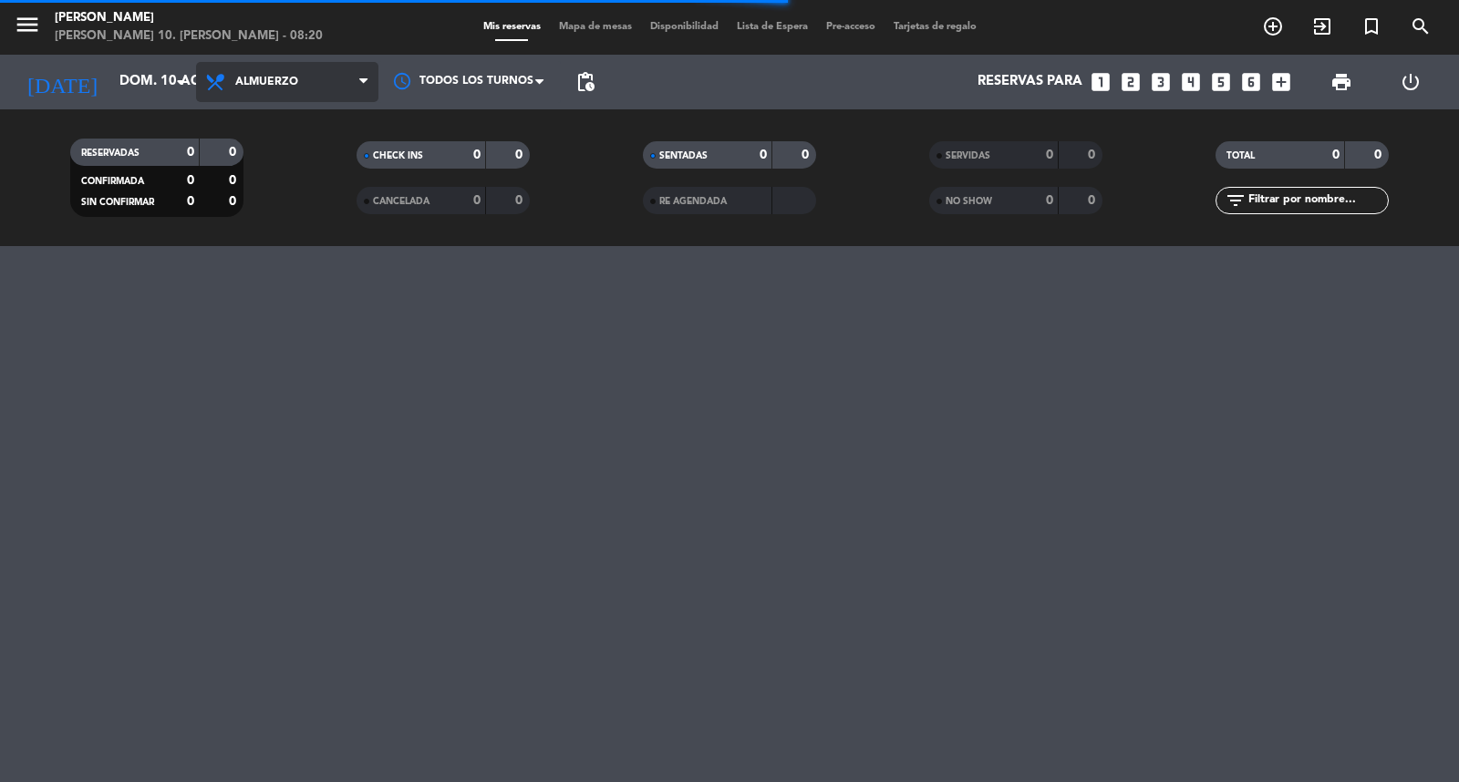
click at [328, 85] on span "Almuerzo" at bounding box center [287, 82] width 182 height 40
click at [284, 199] on div "menu [PERSON_NAME] 10. [PERSON_NAME] - 08:20 Mis reservas Mapa de mesas Disponi…" at bounding box center [729, 123] width 1459 height 246
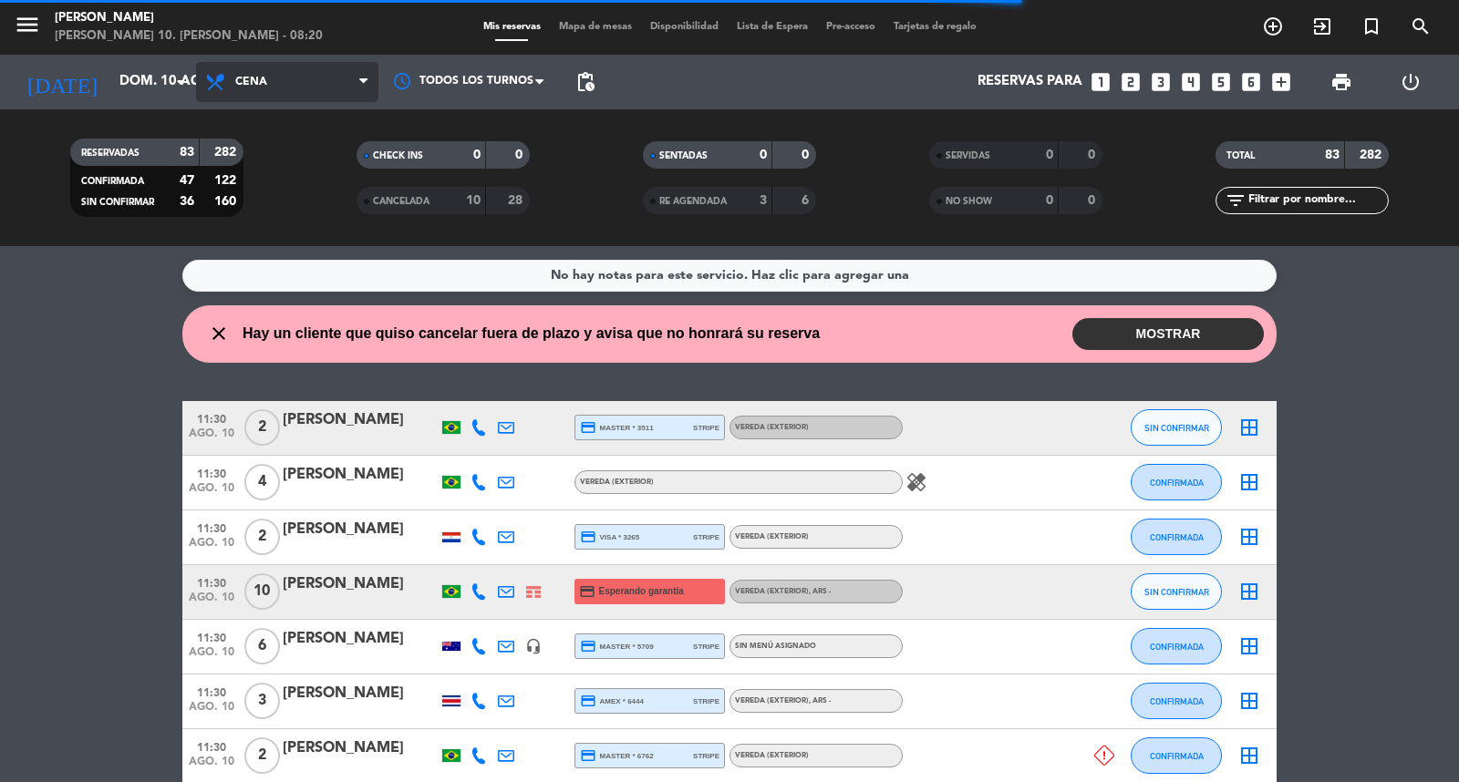
click at [295, 85] on span "Cena" at bounding box center [287, 82] width 182 height 40
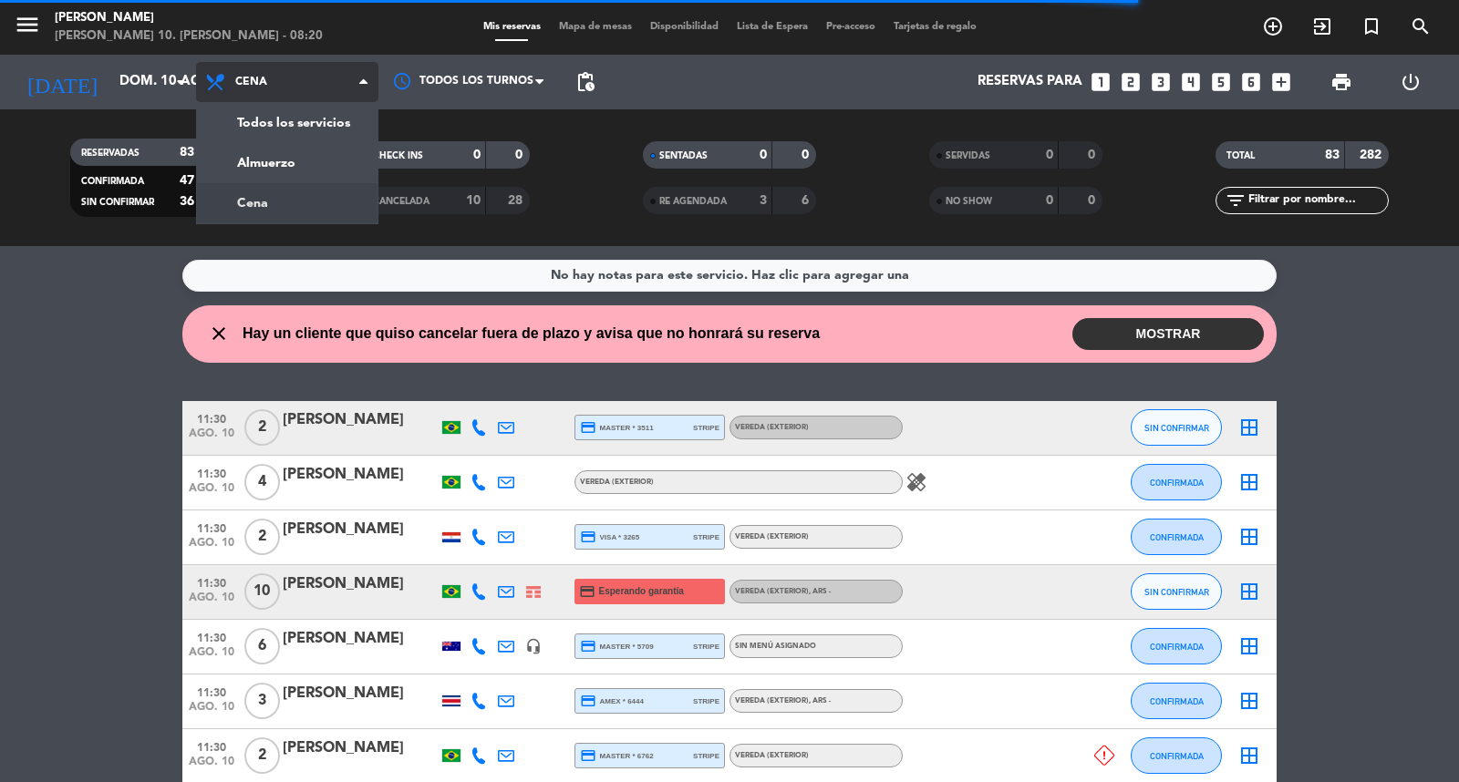
click at [285, 203] on div "menu [PERSON_NAME] 10. [PERSON_NAME] - 08:20 Mis reservas Mapa de mesas Disponi…" at bounding box center [729, 123] width 1459 height 246
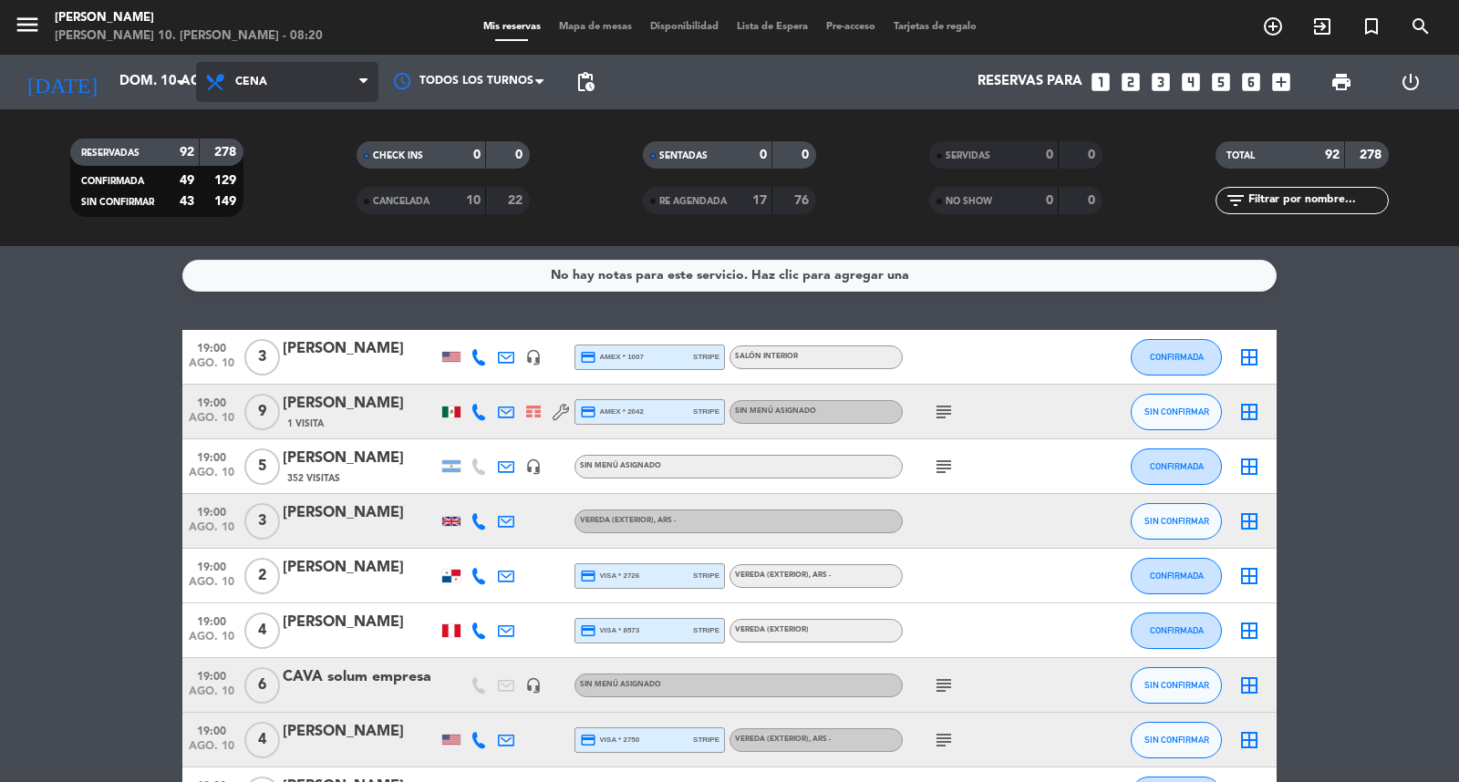
click at [306, 98] on span "Cena" at bounding box center [287, 82] width 182 height 40
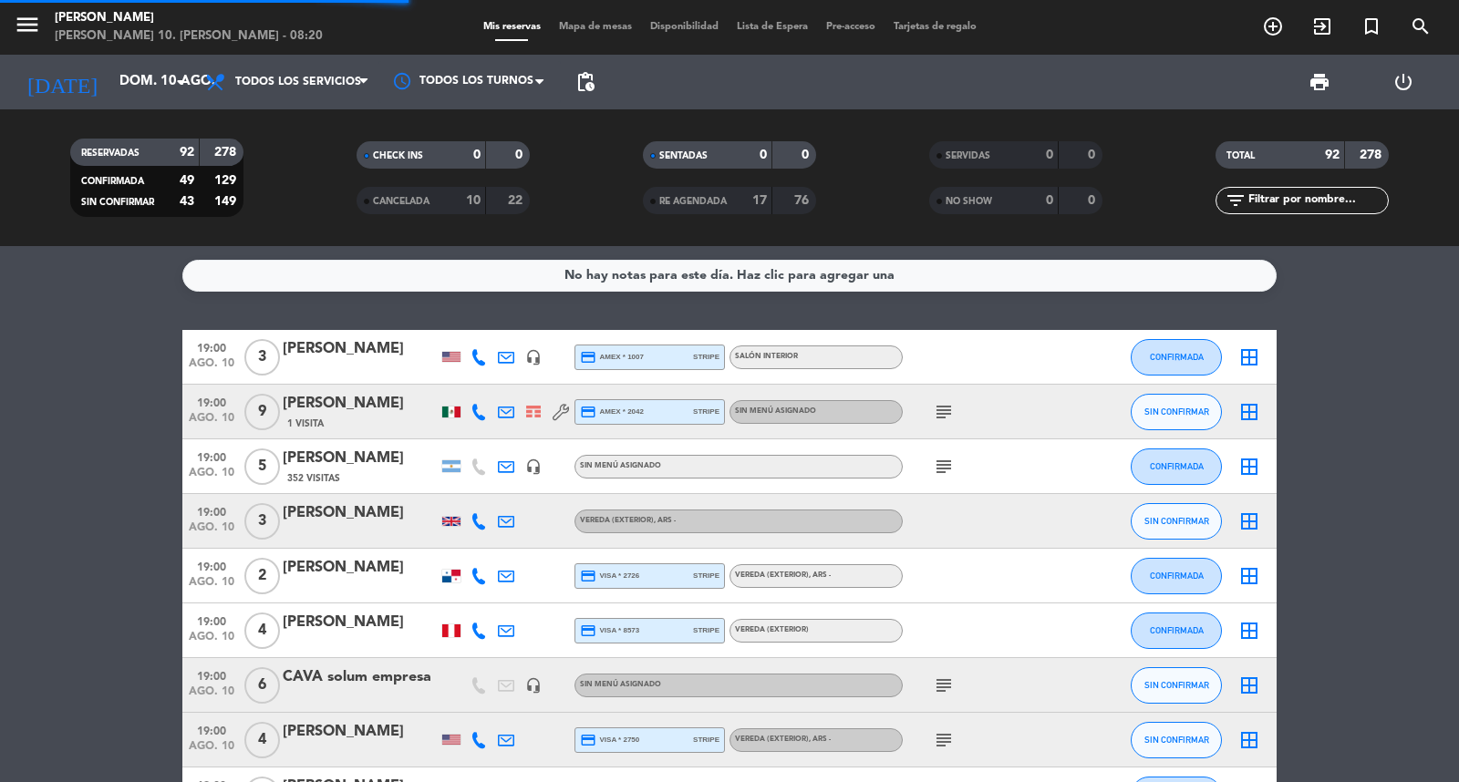
click at [307, 129] on div "menu [PERSON_NAME] 10. [PERSON_NAME] - 08:20 Mis reservas Mapa de mesas Disponi…" at bounding box center [729, 123] width 1459 height 246
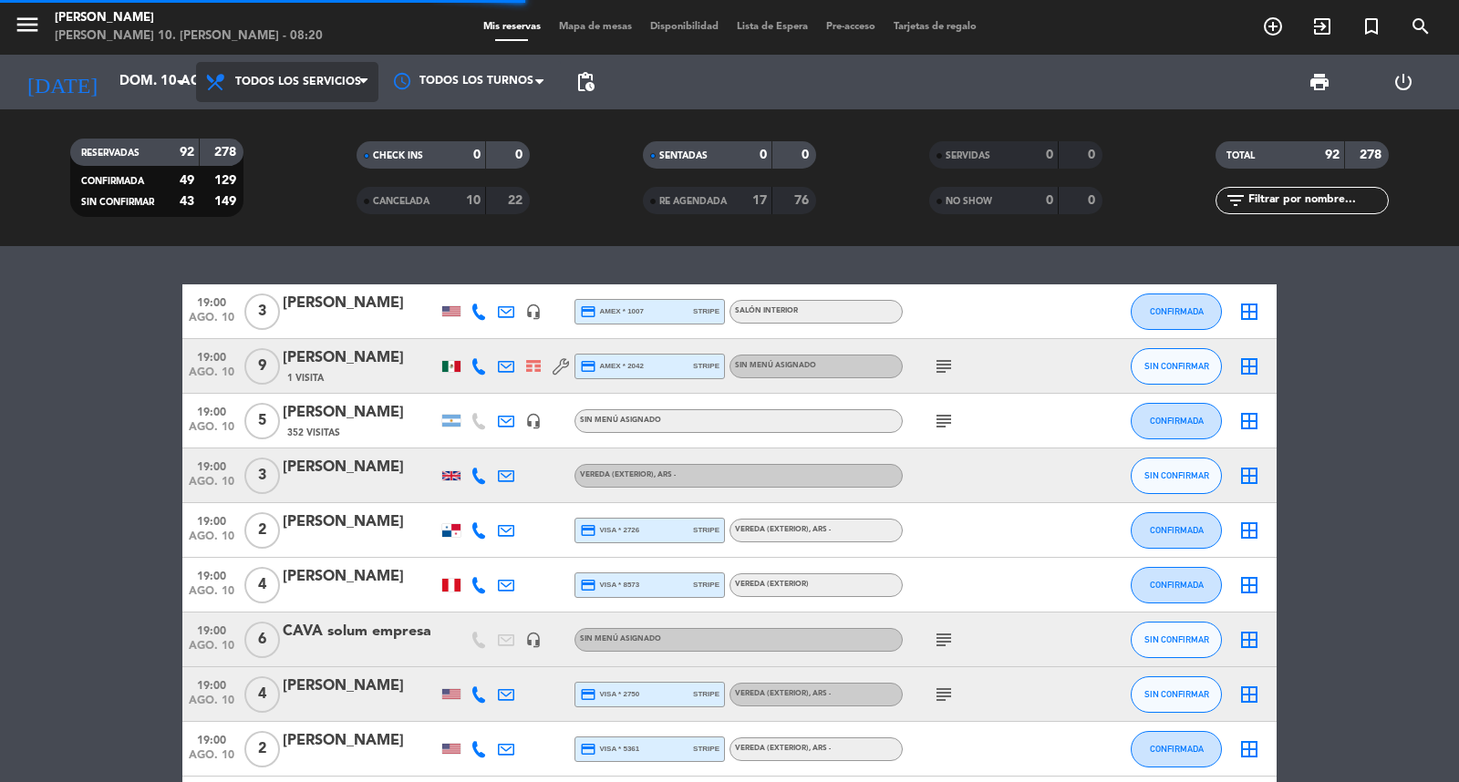
click at [305, 88] on span "Todos los servicios" at bounding box center [298, 82] width 126 height 13
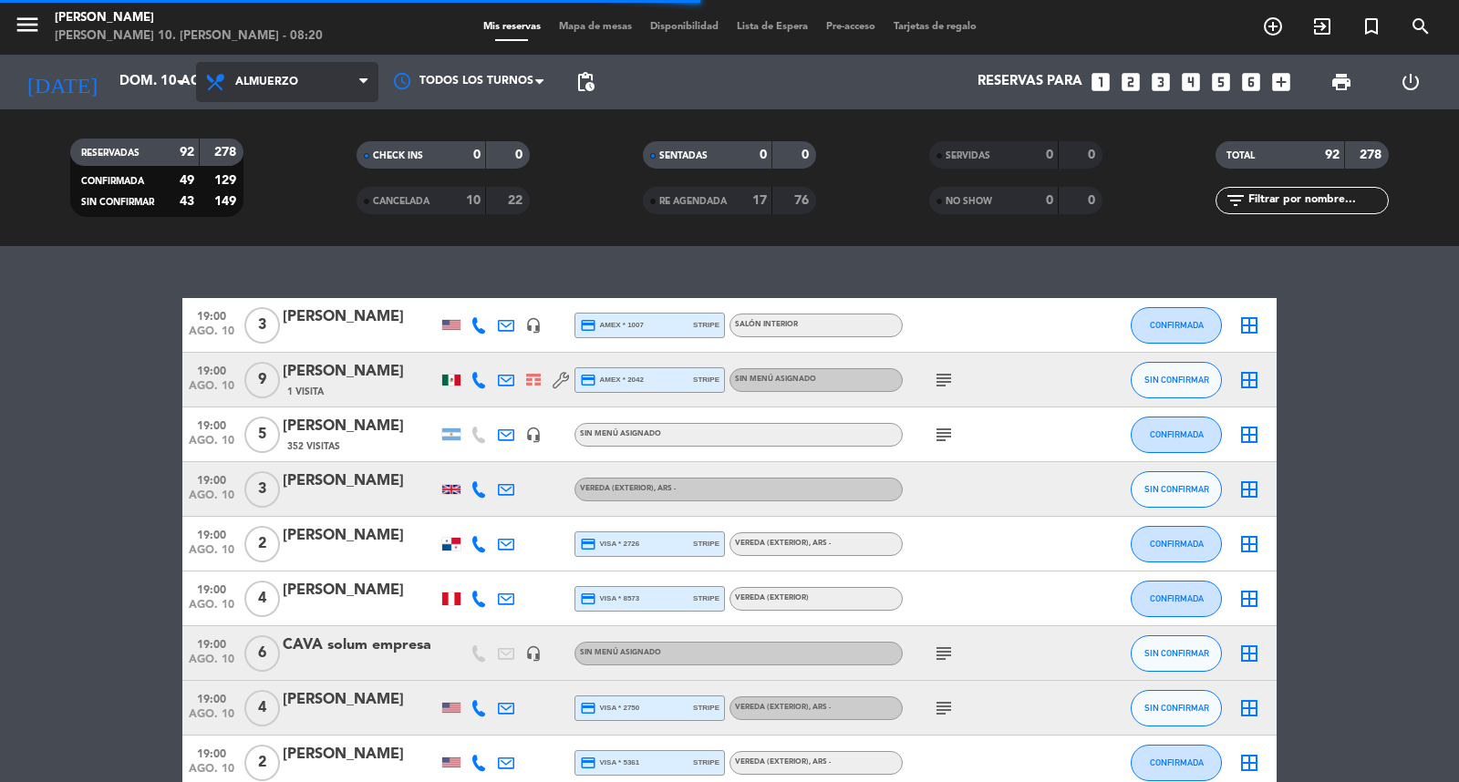
click at [307, 165] on filter-checkbox "CHECK INS 0 0" at bounding box center [443, 154] width 286 height 27
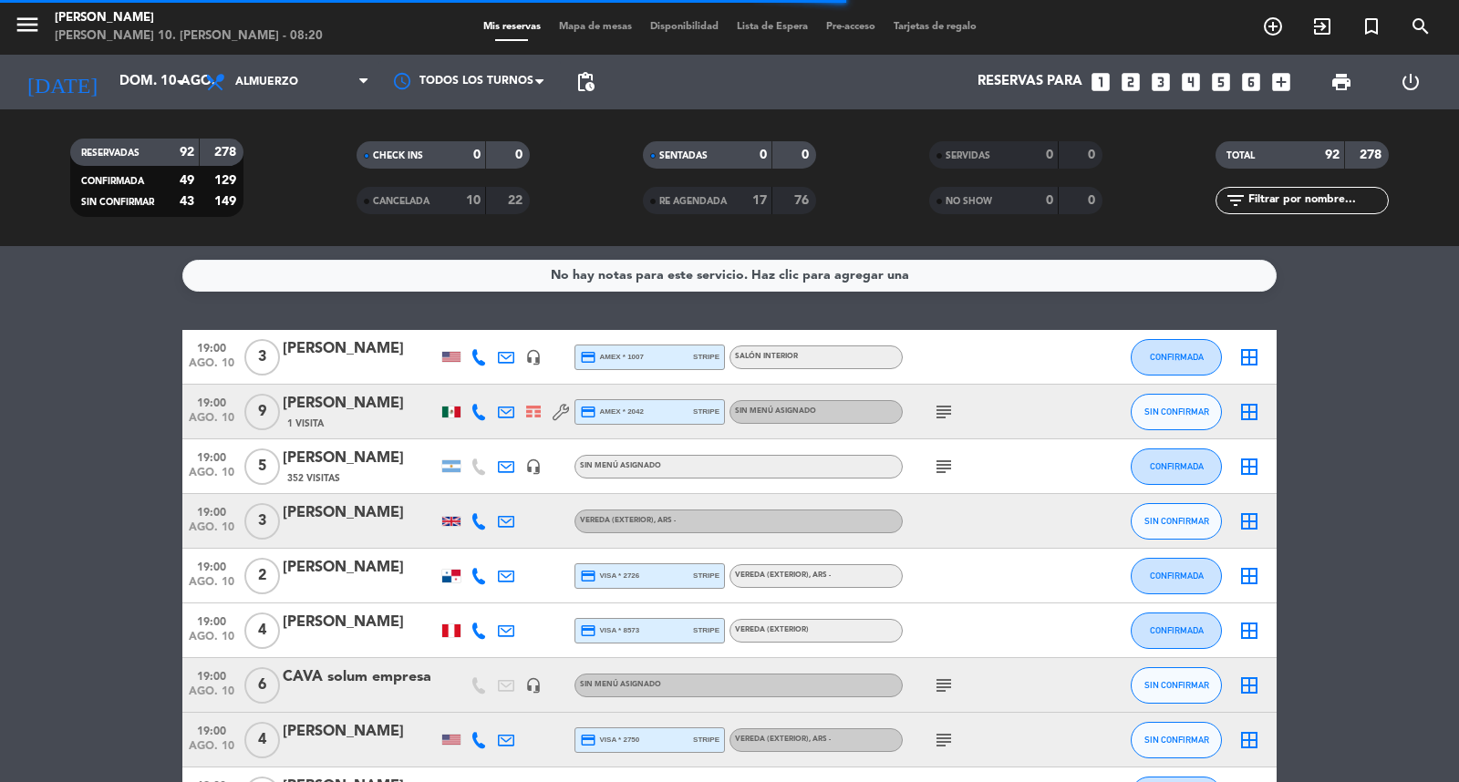
drag, startPoint x: 307, startPoint y: 165, endPoint x: 357, endPoint y: 0, distance: 172.5
click at [305, 137] on div "CHECK INS 0 0 CANCELADA 10 22" at bounding box center [443, 178] width 286 height 100
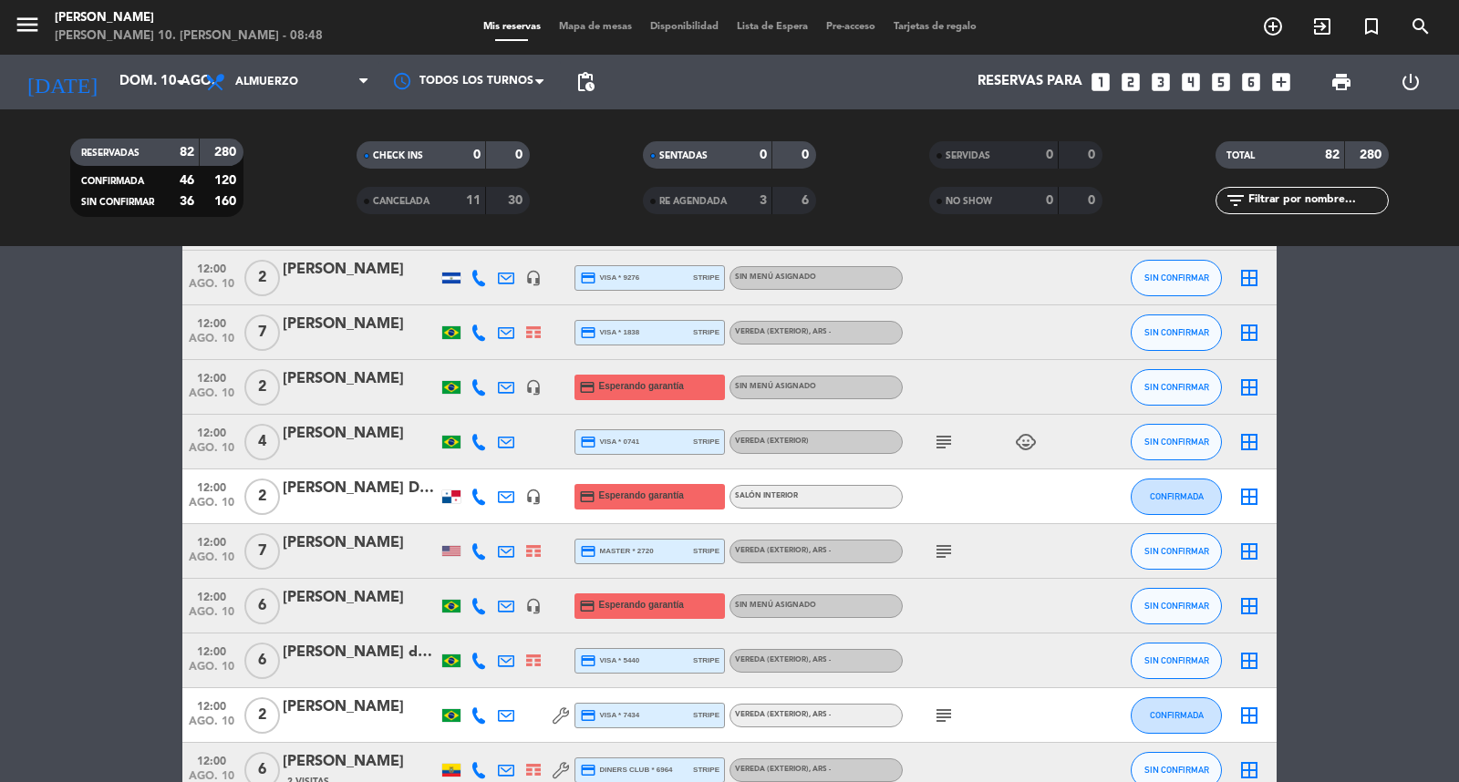
scroll to position [1215, 0]
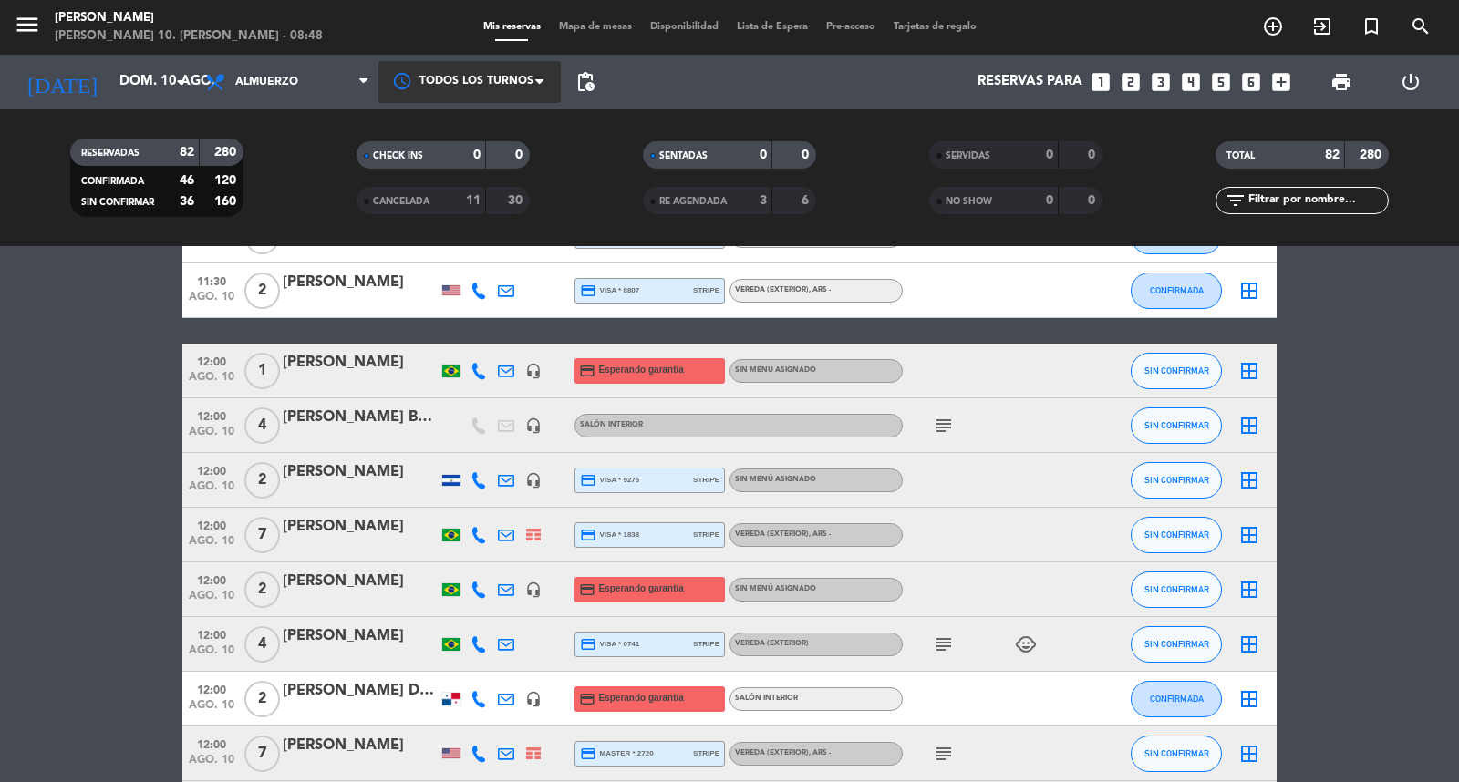
click at [525, 88] on div at bounding box center [469, 81] width 182 height 41
drag, startPoint x: 532, startPoint y: 82, endPoint x: 548, endPoint y: 87, distance: 17.0
click at [532, 82] on div at bounding box center [469, 81] width 182 height 41
click at [594, 79] on span "pending_actions" at bounding box center [585, 82] width 22 height 22
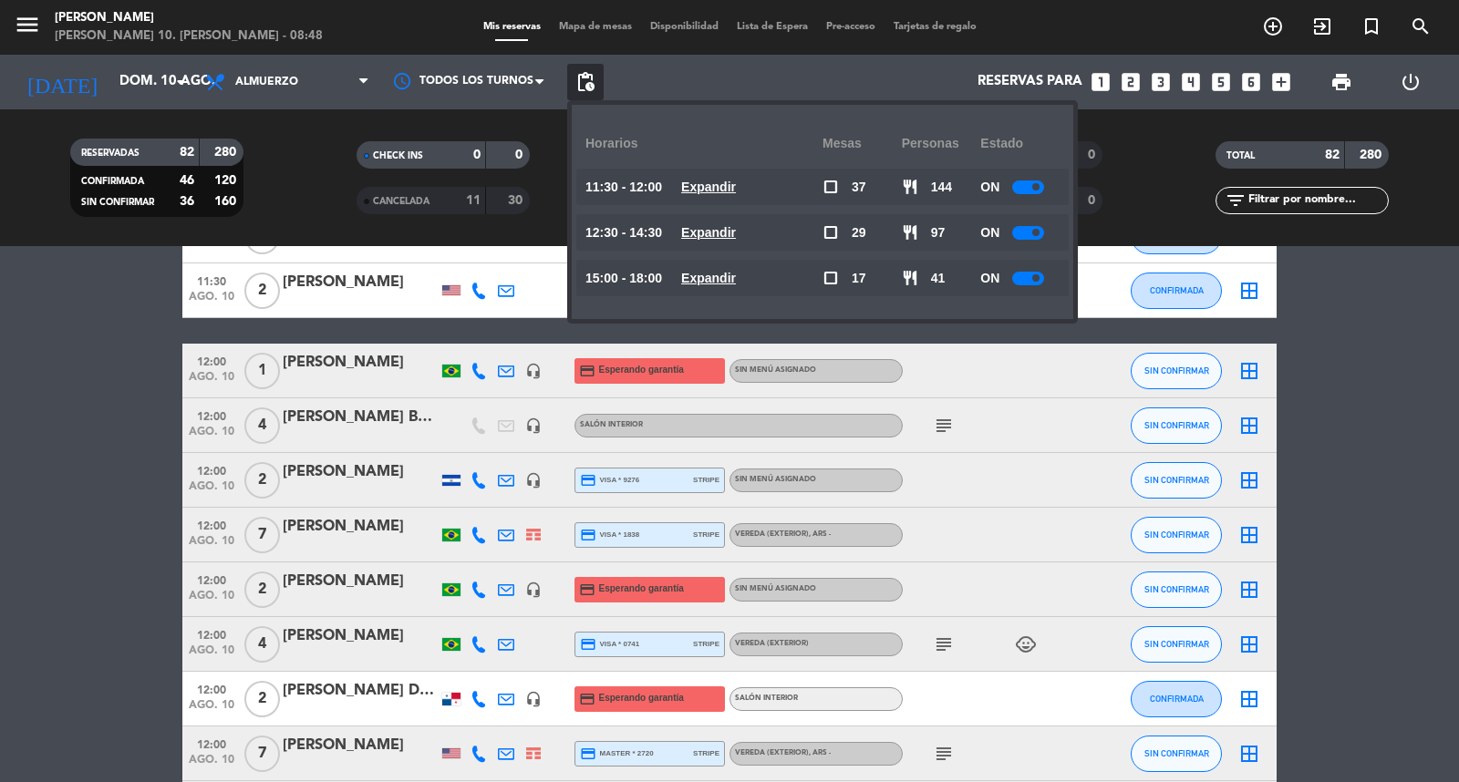
click at [736, 191] on u "Expandir" at bounding box center [708, 187] width 55 height 15
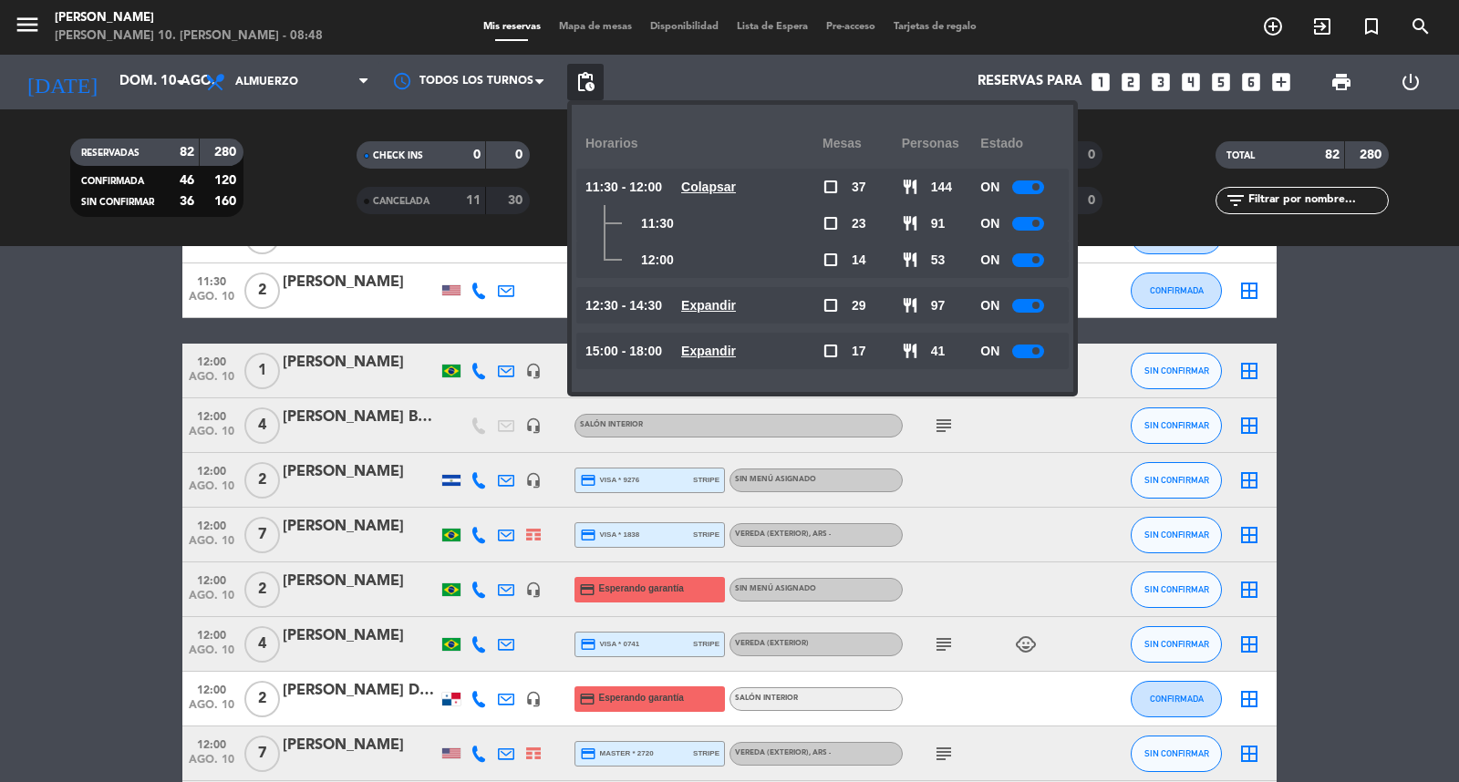
click at [736, 193] on u "Colapsar" at bounding box center [708, 187] width 55 height 15
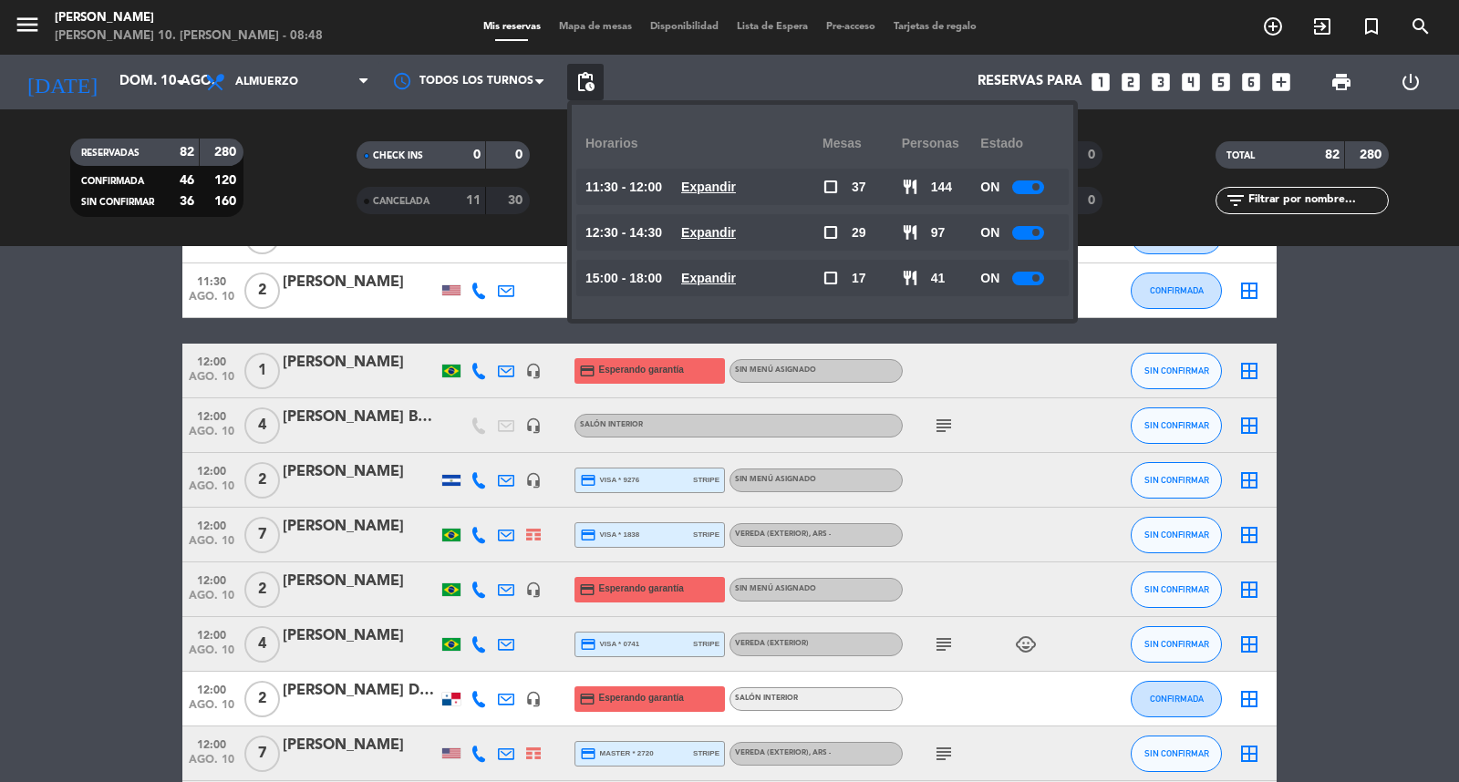
click at [736, 240] on u "Expandir" at bounding box center [708, 232] width 55 height 15
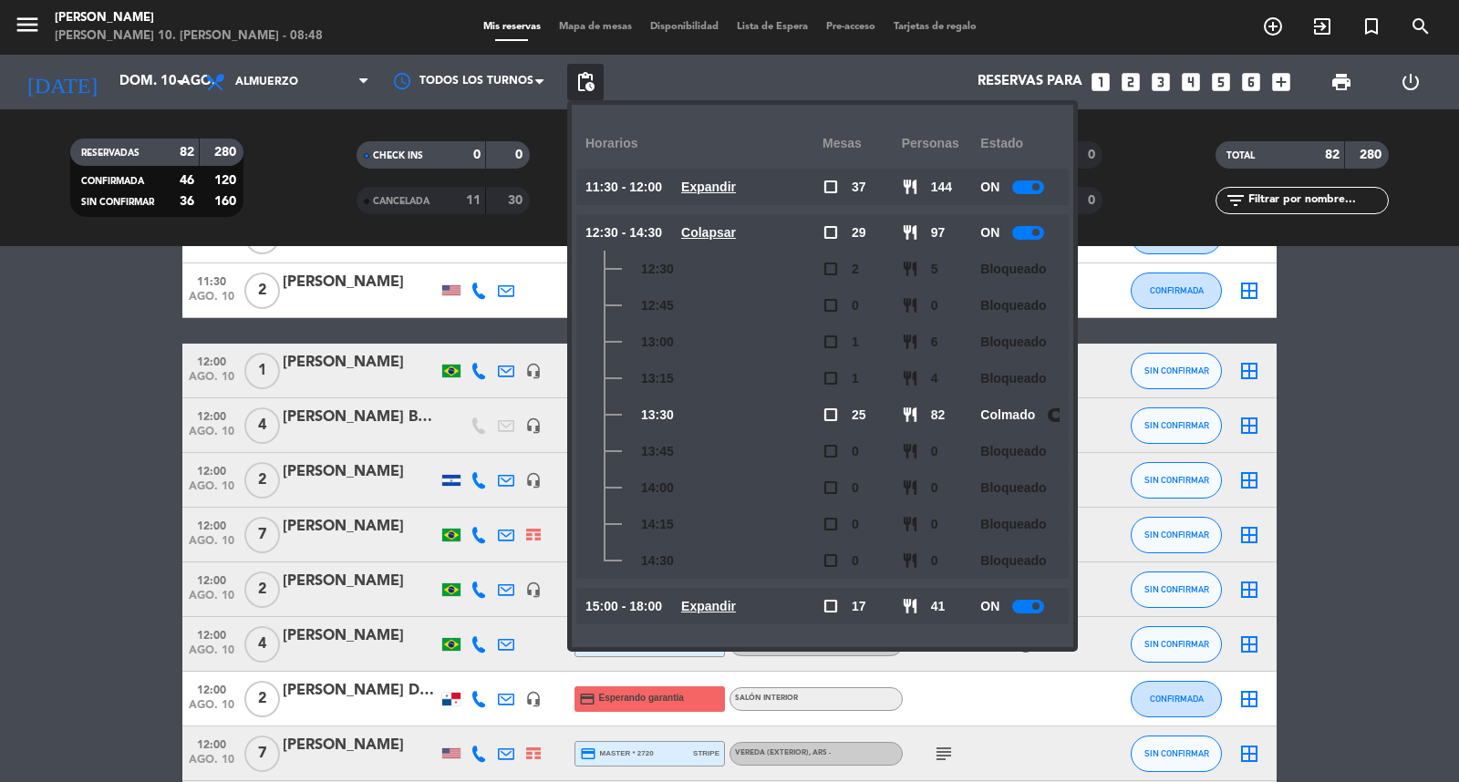
click at [736, 240] on u "Colapsar" at bounding box center [708, 232] width 55 height 15
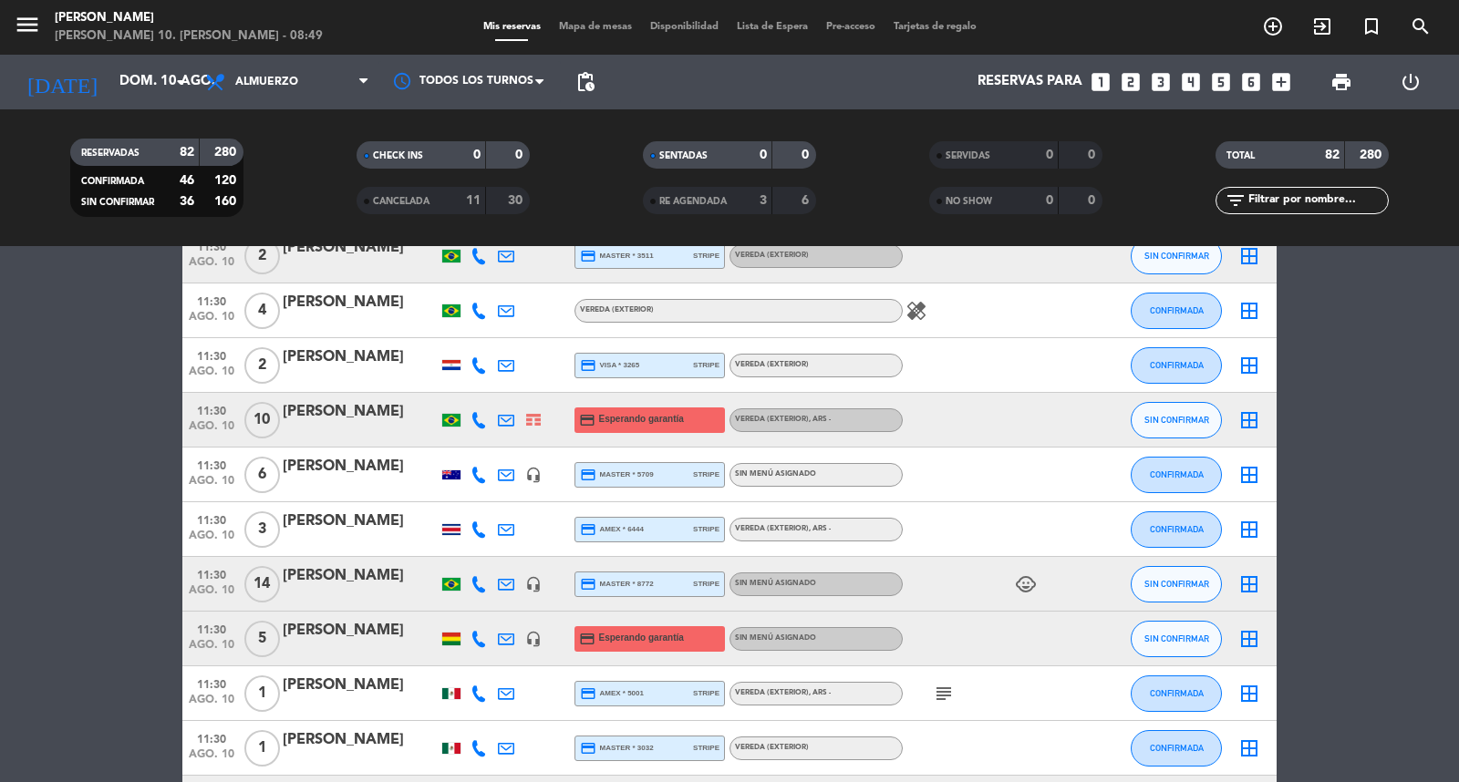
scroll to position [0, 0]
